Goal: Task Accomplishment & Management: Manage account settings

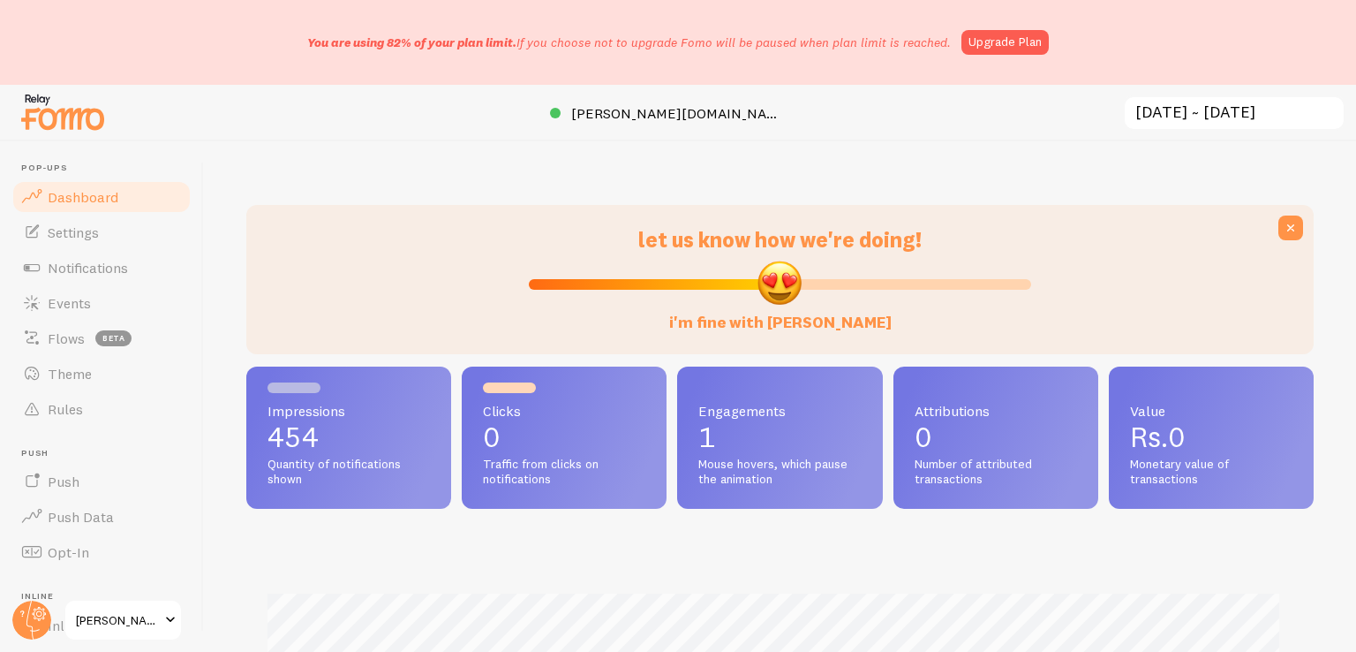
scroll to position [464, 1053]
click at [102, 266] on span "Notifications" at bounding box center [88, 268] width 80 height 18
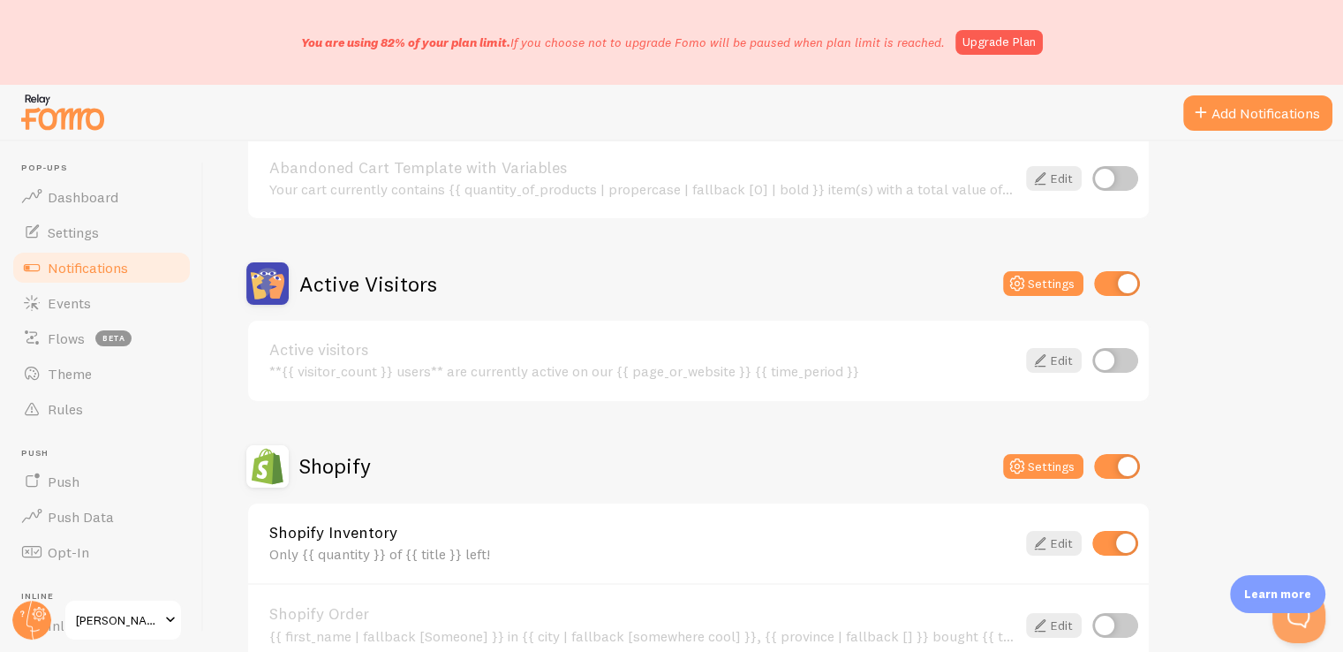
click at [1104, 361] on input "checkbox" at bounding box center [1115, 360] width 46 height 25
checkbox input "true"
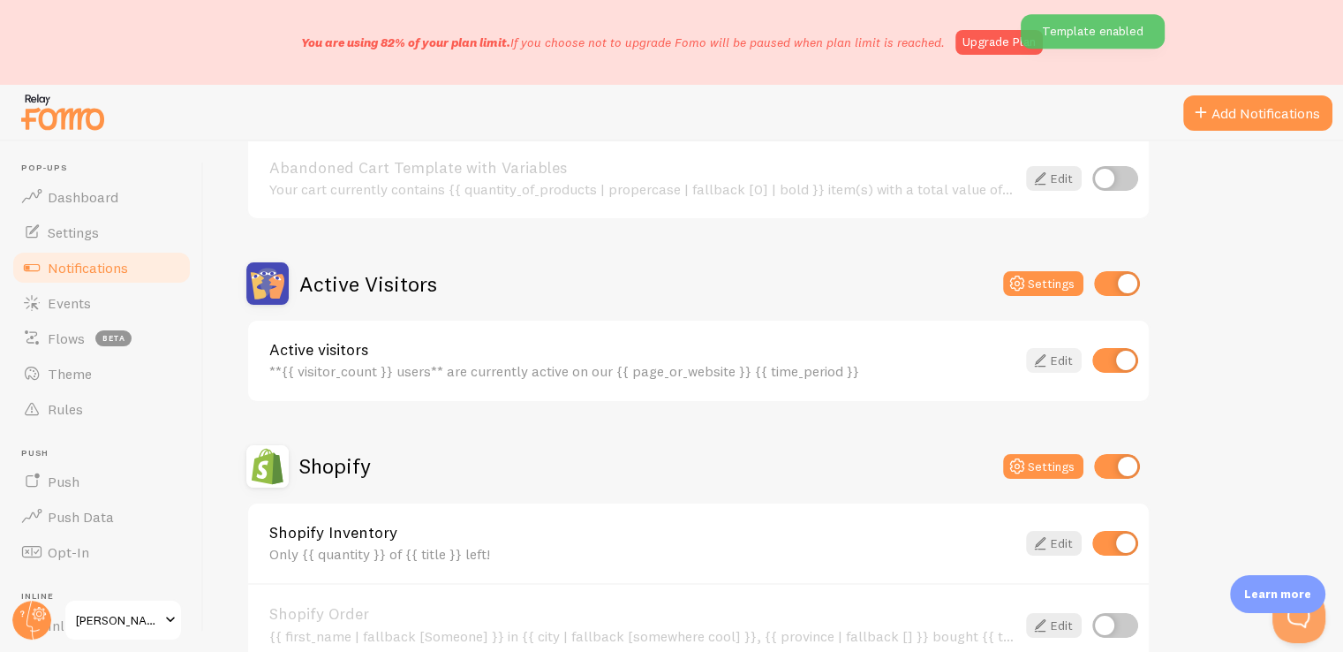
click at [1052, 355] on link "Edit" at bounding box center [1054, 360] width 56 height 25
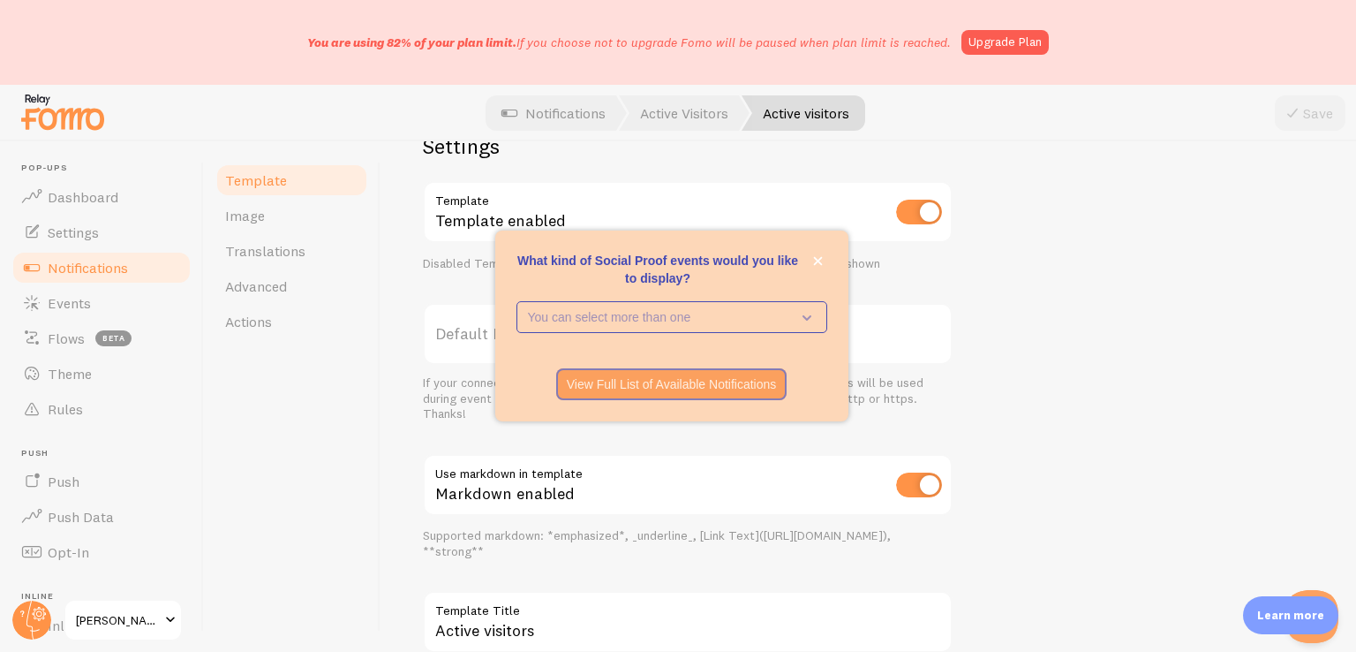
scroll to position [616, 0]
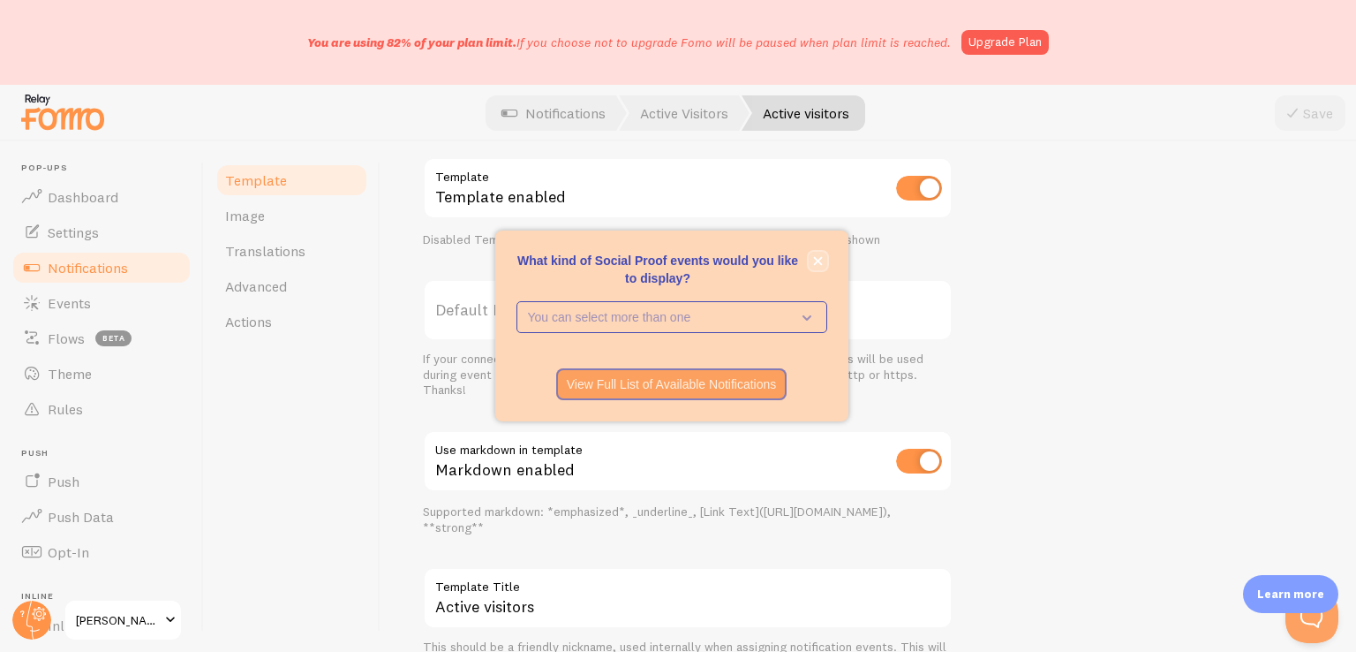
click at [818, 258] on icon "close," at bounding box center [818, 261] width 10 height 10
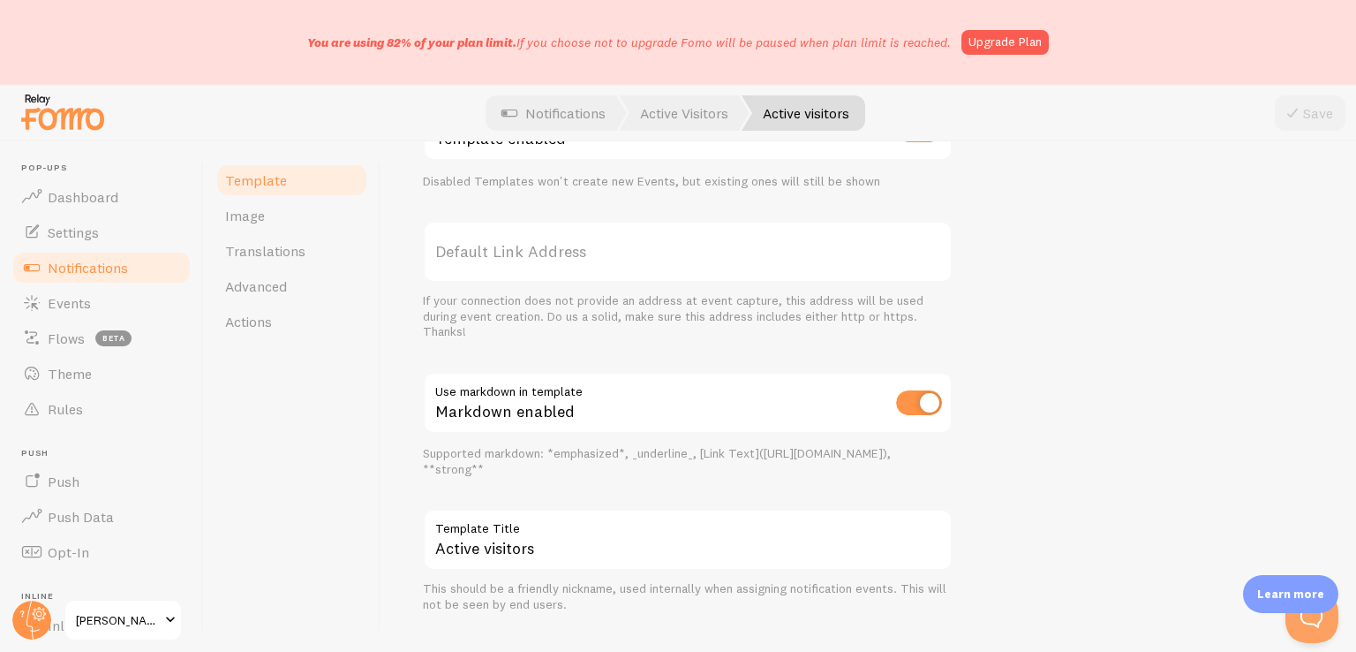
scroll to position [708, 0]
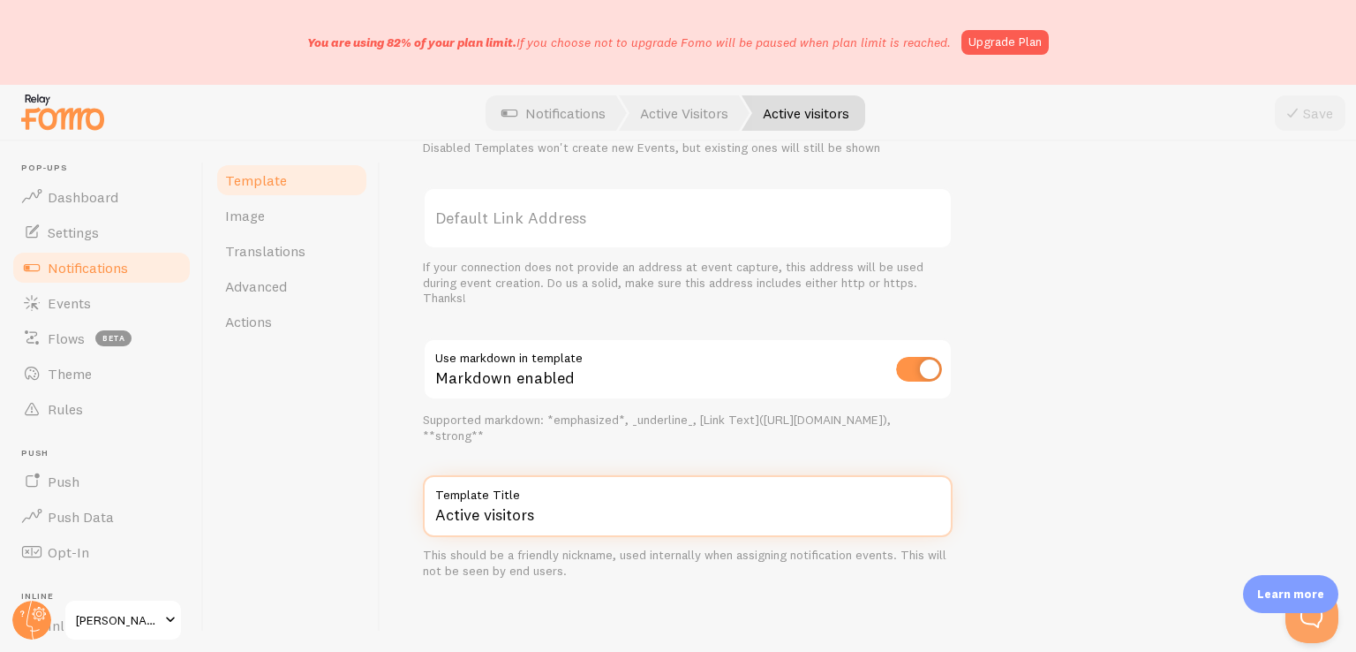
click at [528, 513] on input "Active visitors" at bounding box center [688, 506] width 530 height 62
click at [554, 517] on input "Active visitors" at bounding box center [688, 506] width 530 height 62
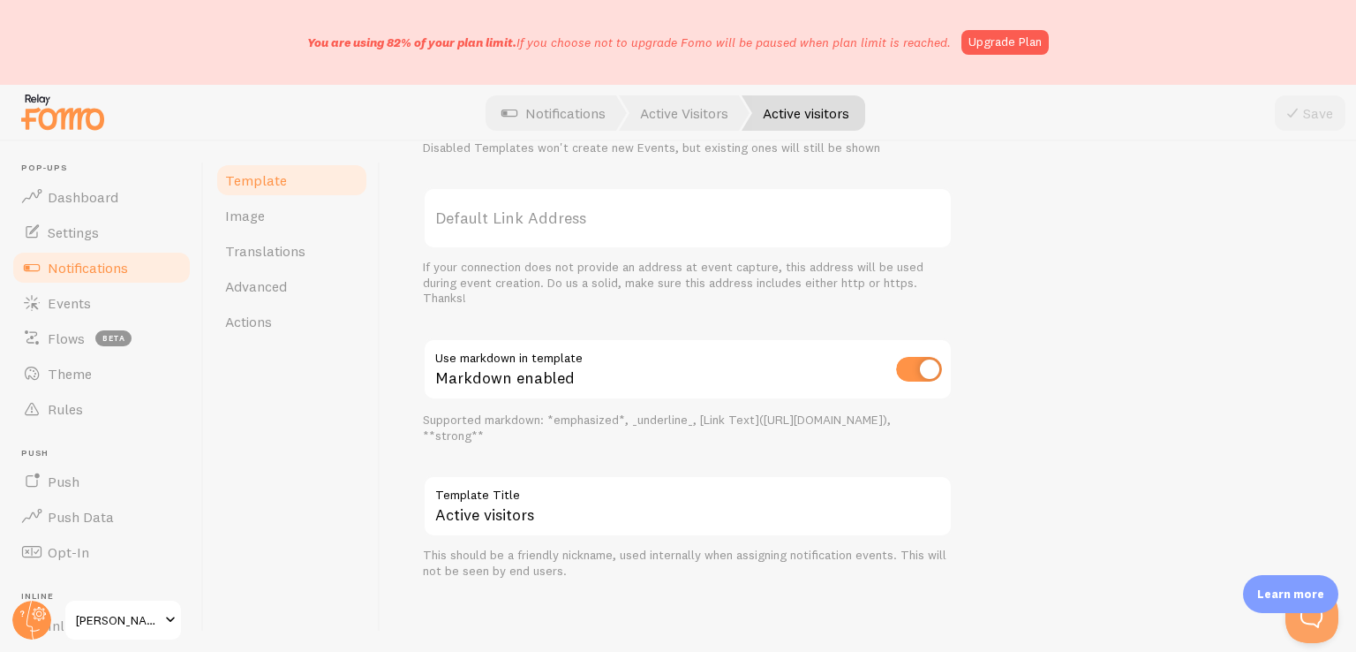
click at [629, 436] on div "Supported markdown: *emphasized*, _underline_, [Link Text]([URL][DOMAIN_NAME]),…" at bounding box center [688, 427] width 530 height 31
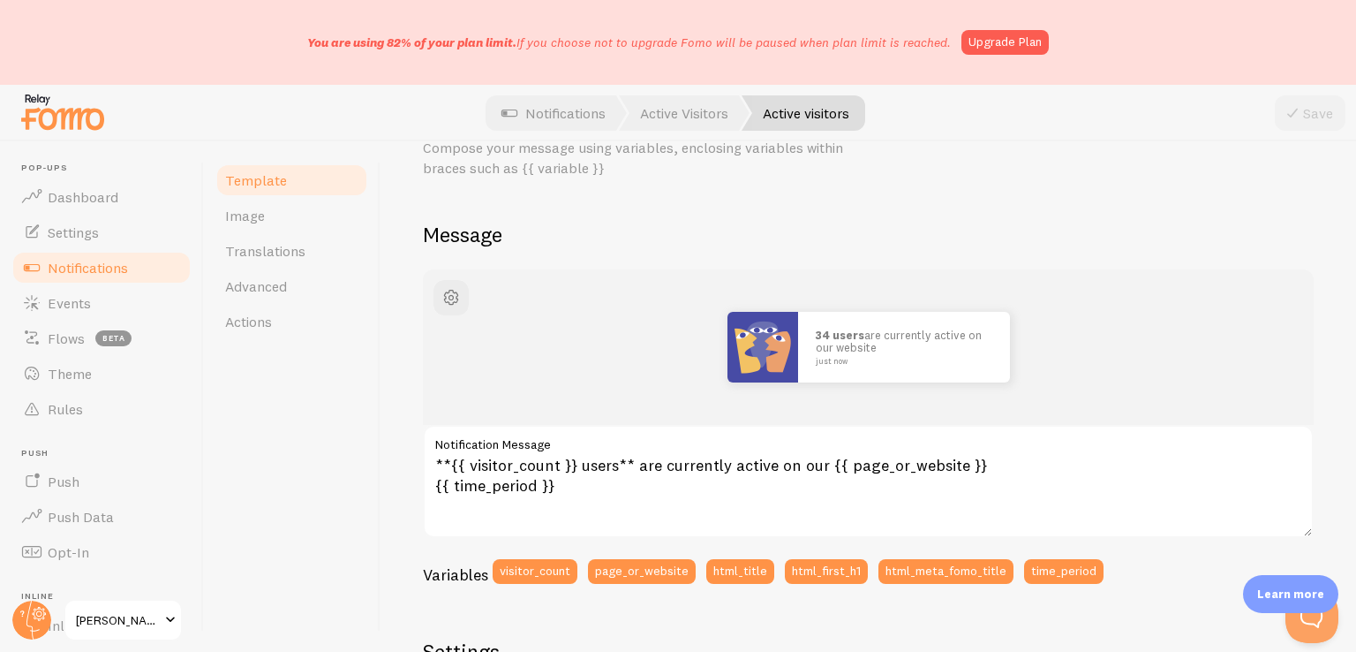
scroll to position [0, 0]
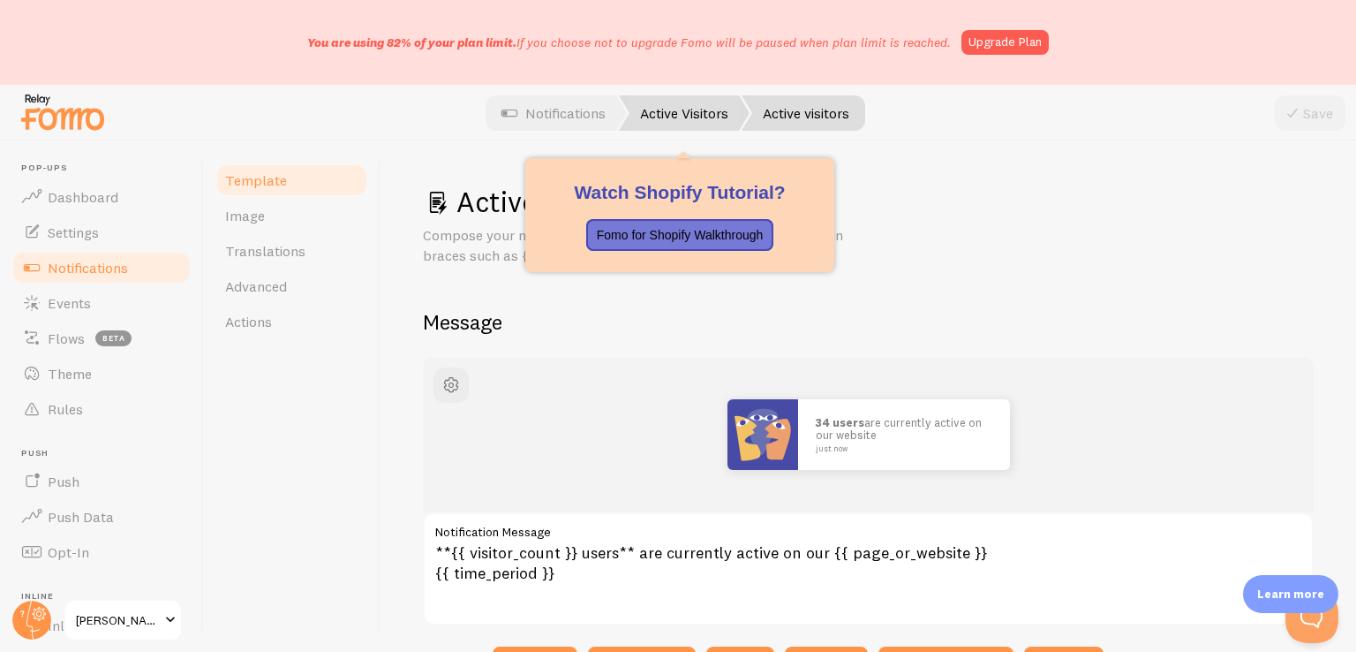
click at [669, 119] on link "Active Visitors" at bounding box center [684, 112] width 131 height 35
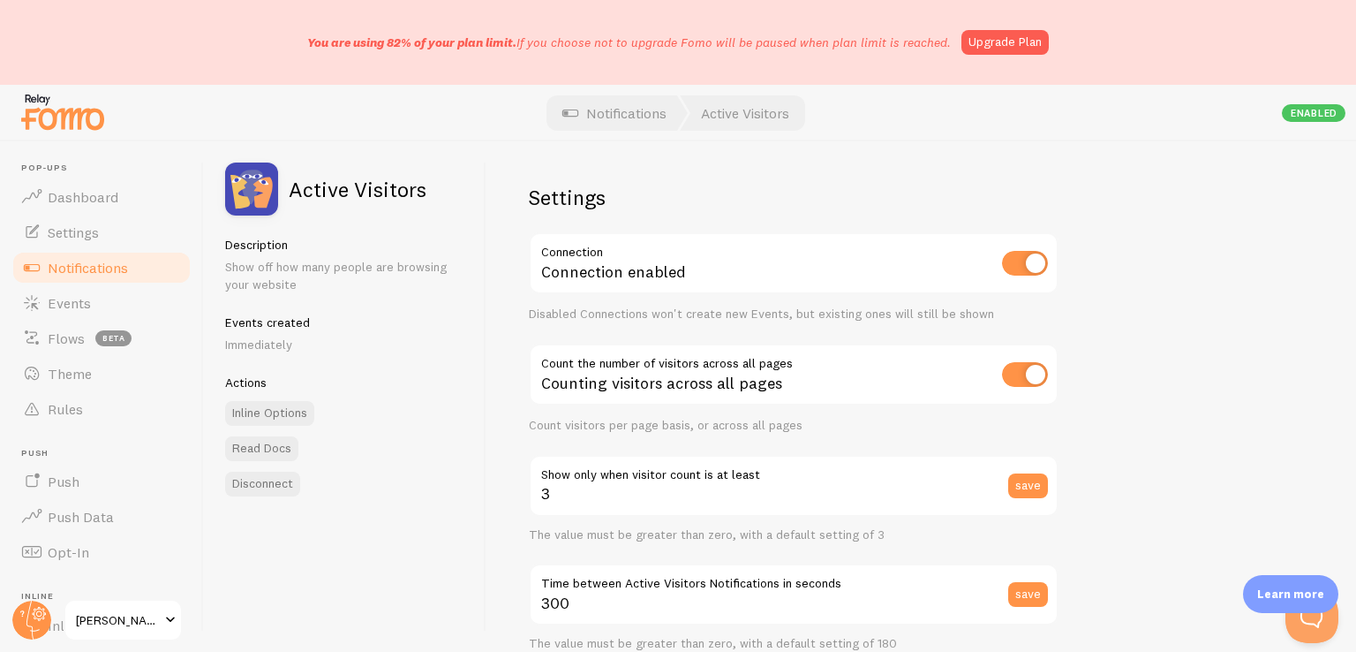
click at [106, 274] on span "Notifications" at bounding box center [88, 268] width 80 height 18
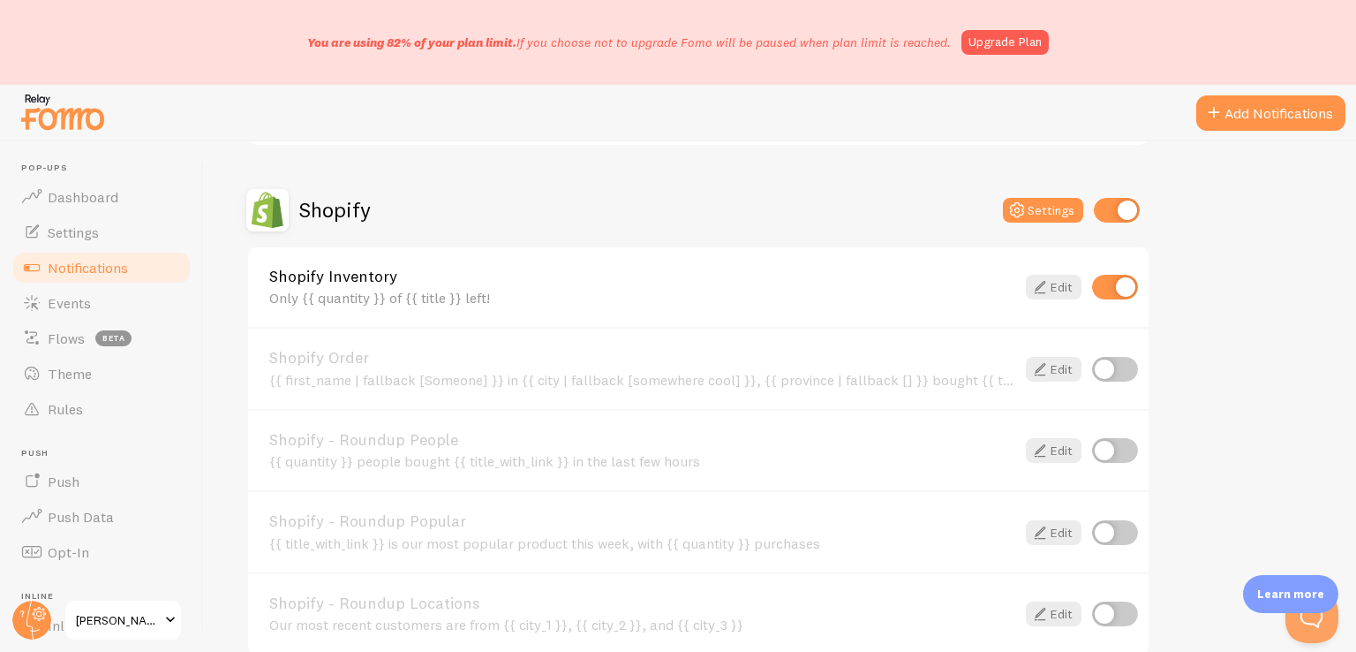
scroll to position [583, 0]
click at [1044, 450] on icon at bounding box center [1039, 451] width 21 height 21
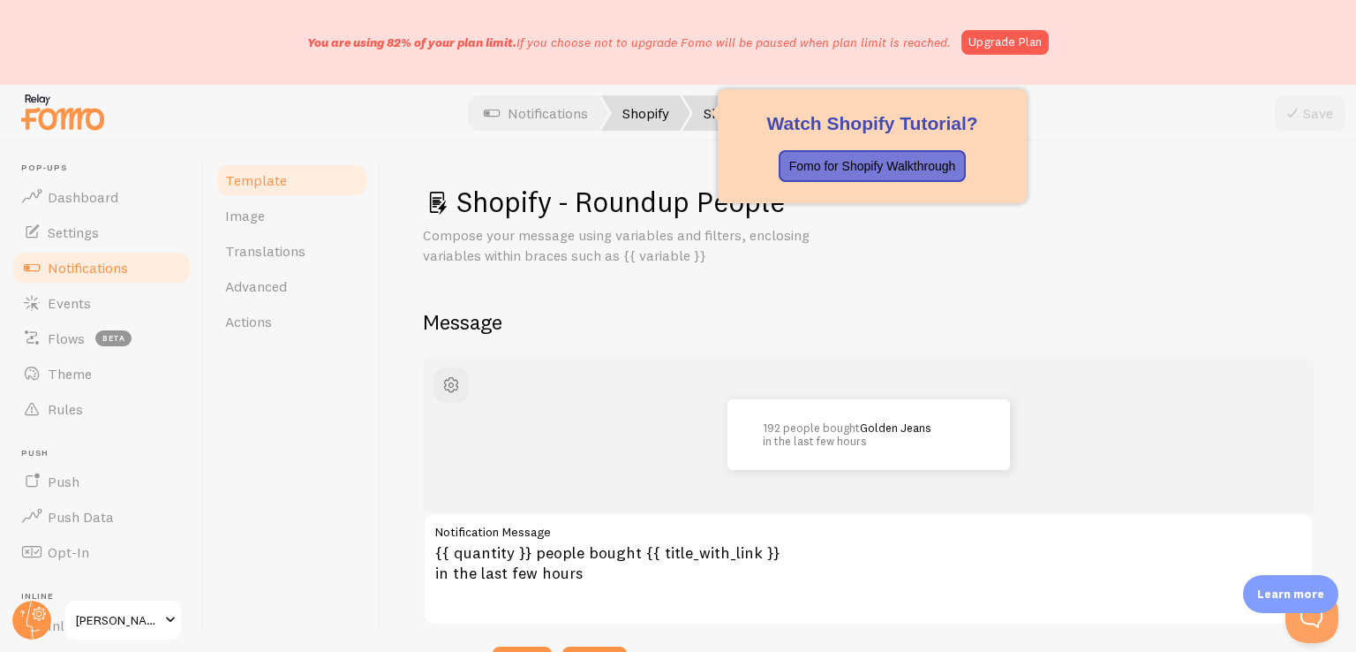
click at [636, 107] on link "Shopify" at bounding box center [645, 112] width 89 height 35
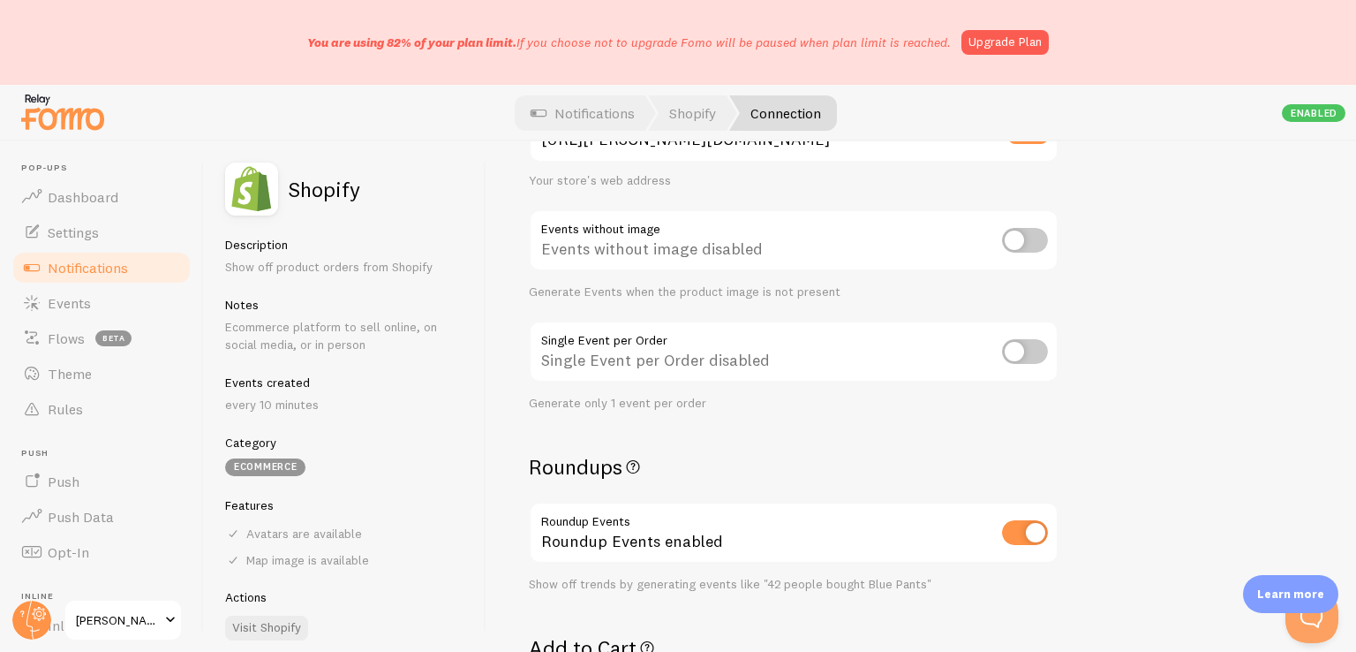
scroll to position [236, 0]
